Goal: Task Accomplishment & Management: Manage account settings

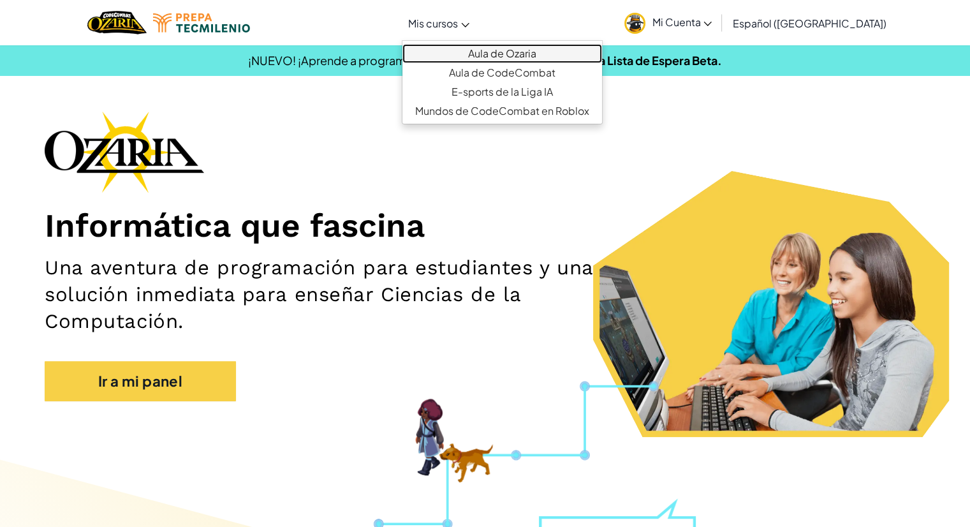
click at [488, 47] on link "Aula de Ozaria" at bounding box center [503, 53] width 200 height 19
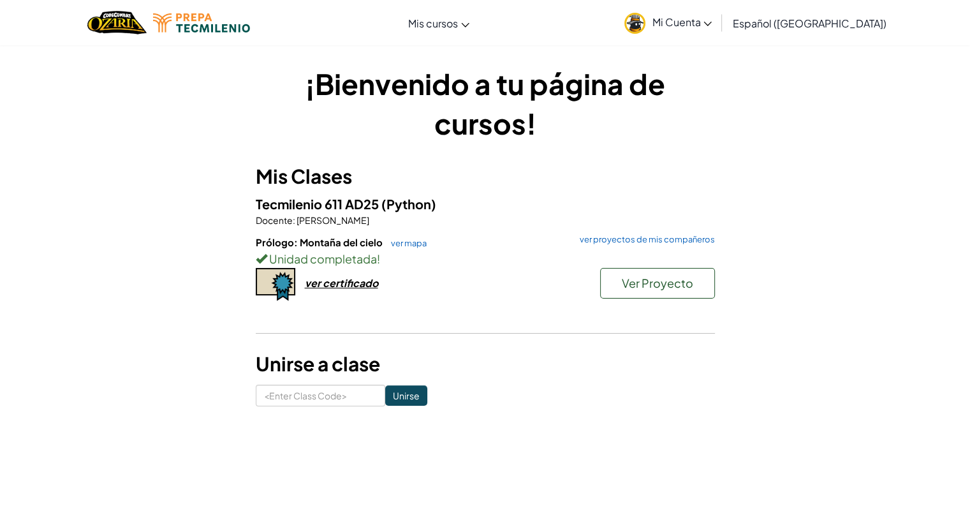
click at [690, 29] on link "Mi Cuenta" at bounding box center [668, 23] width 100 height 40
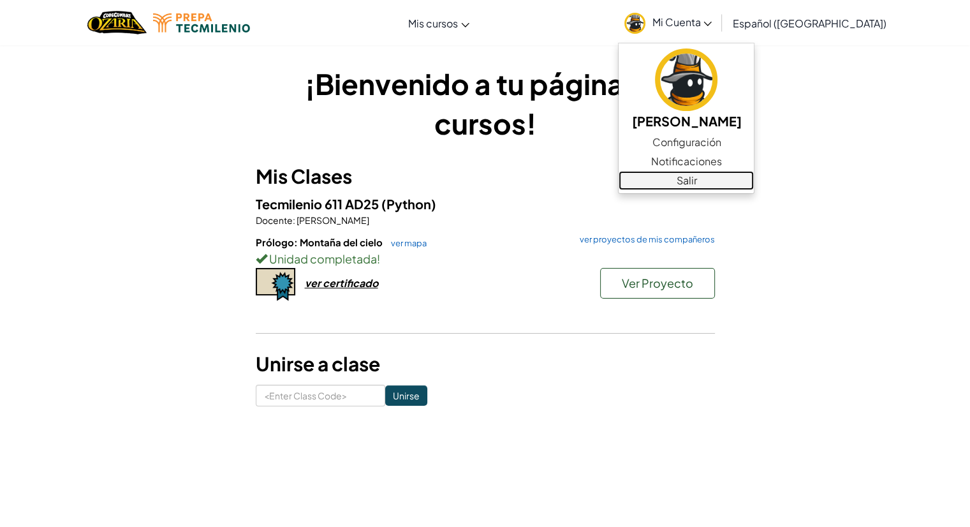
click at [695, 178] on link "Salir" at bounding box center [686, 180] width 135 height 19
